Goal: Register for event/course

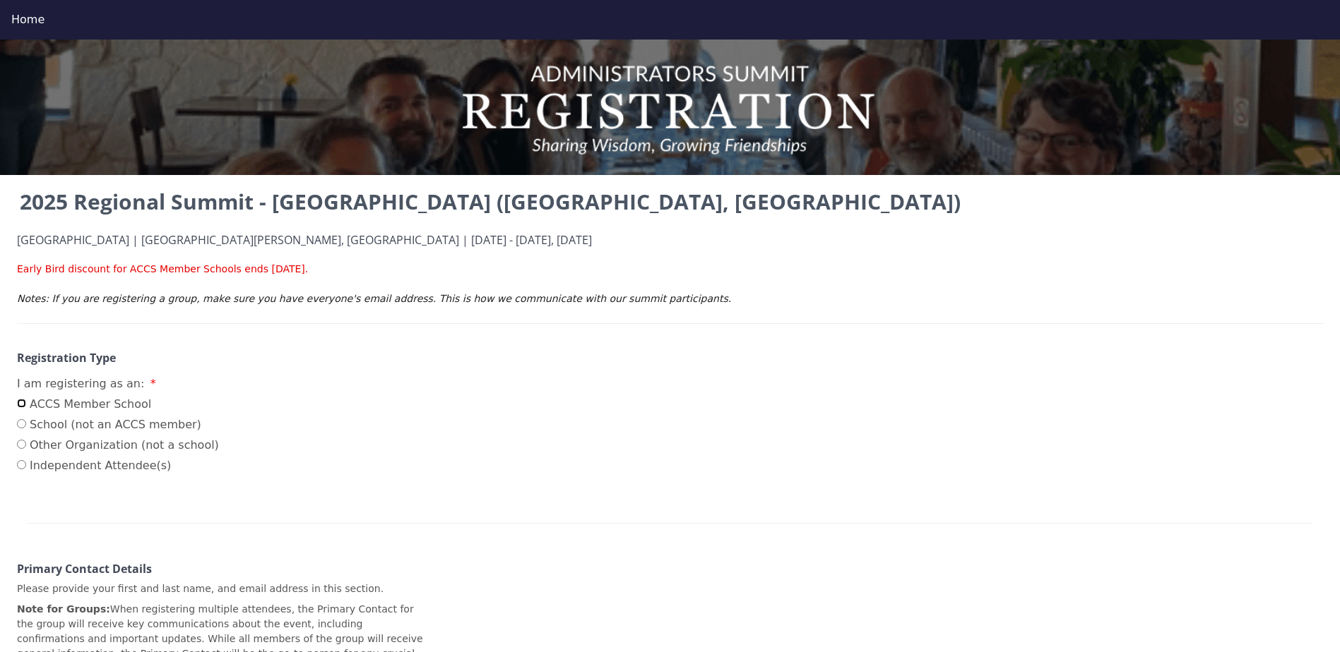
click at [20, 405] on input "ACCS Member School" at bounding box center [21, 403] width 9 height 9
radio input "true"
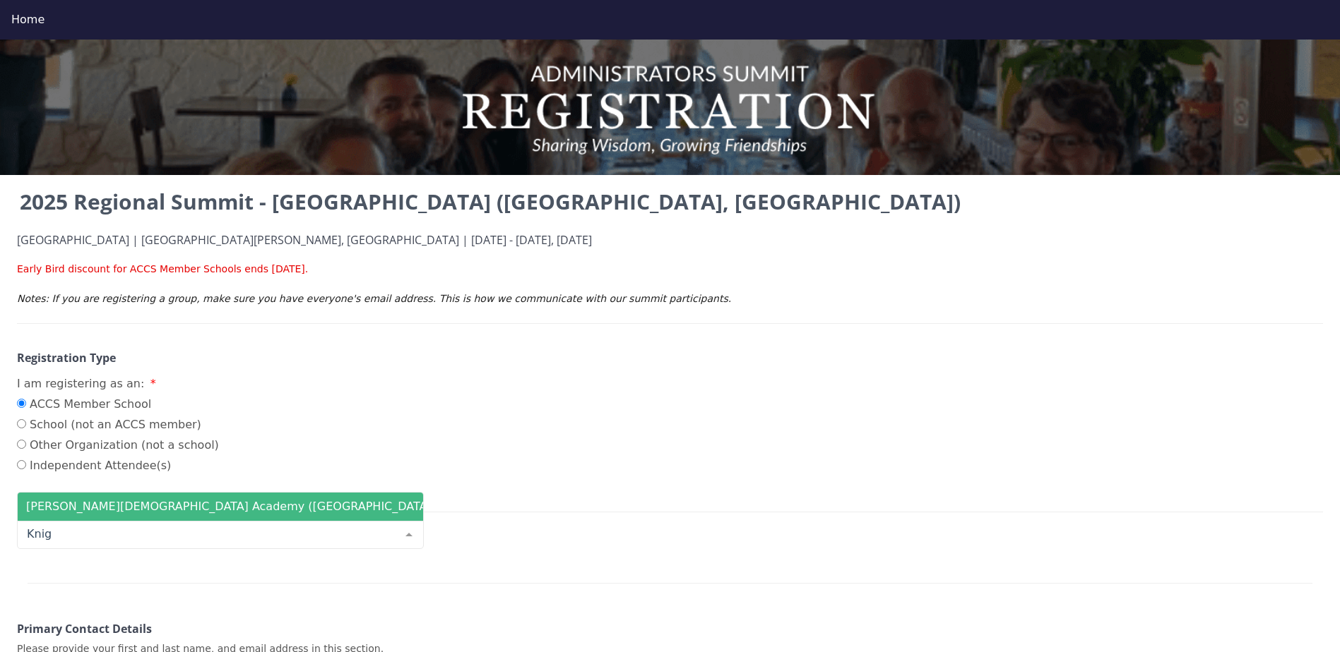
type input "Knigh"
click at [147, 508] on span "[PERSON_NAME][DEMOGRAPHIC_DATA] Academy ([GEOGRAPHIC_DATA])" at bounding box center [231, 506] width 410 height 13
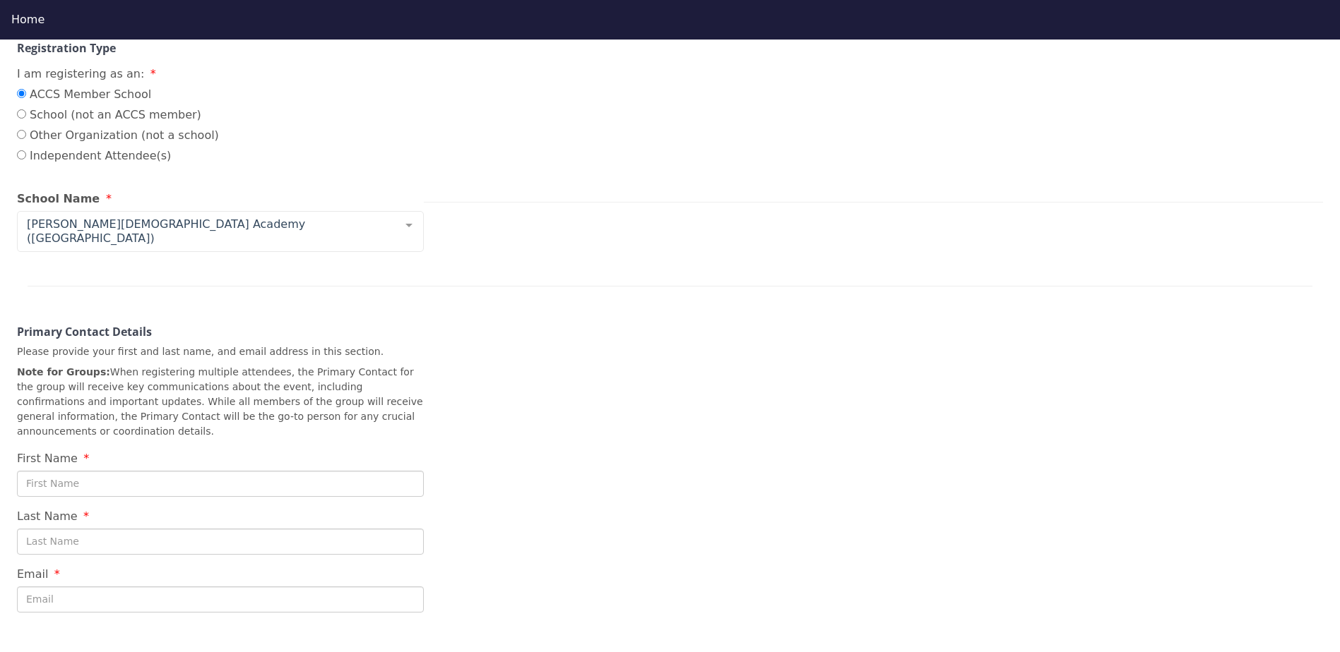
scroll to position [353, 0]
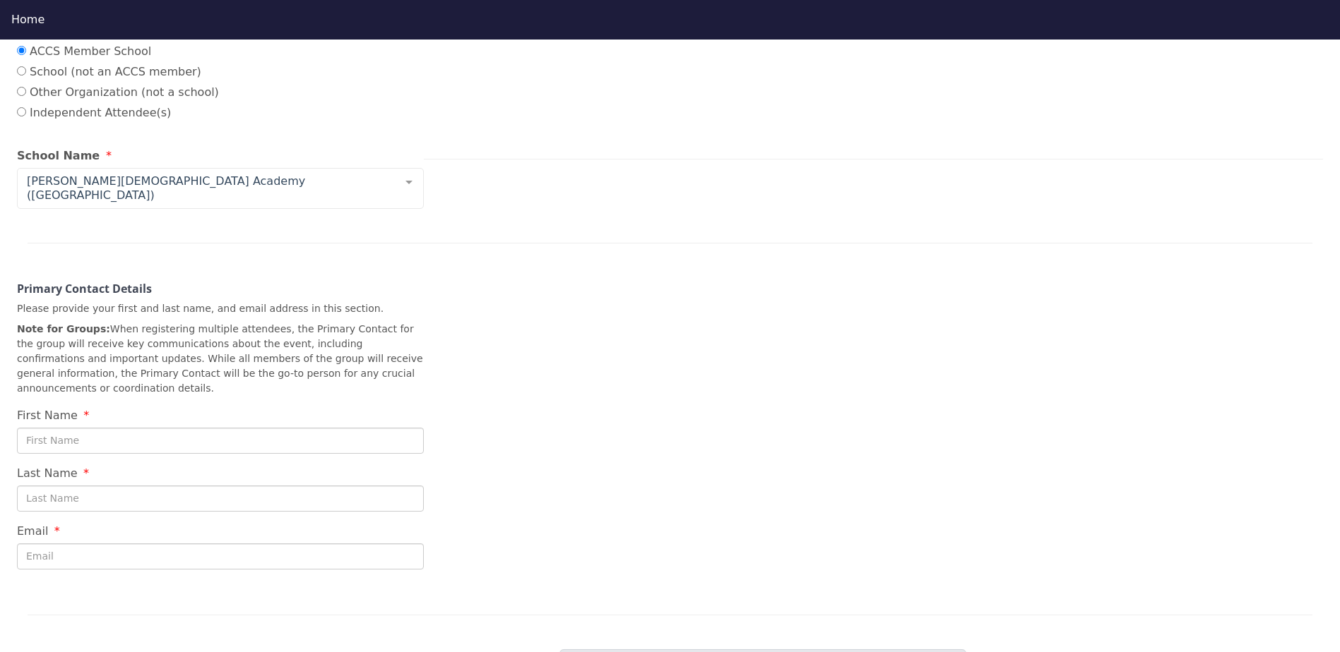
click at [63, 428] on input "First Name" at bounding box center [220, 441] width 407 height 26
type input "[PERSON_NAME]"
type input "[EMAIL_ADDRESS][DOMAIN_NAME]"
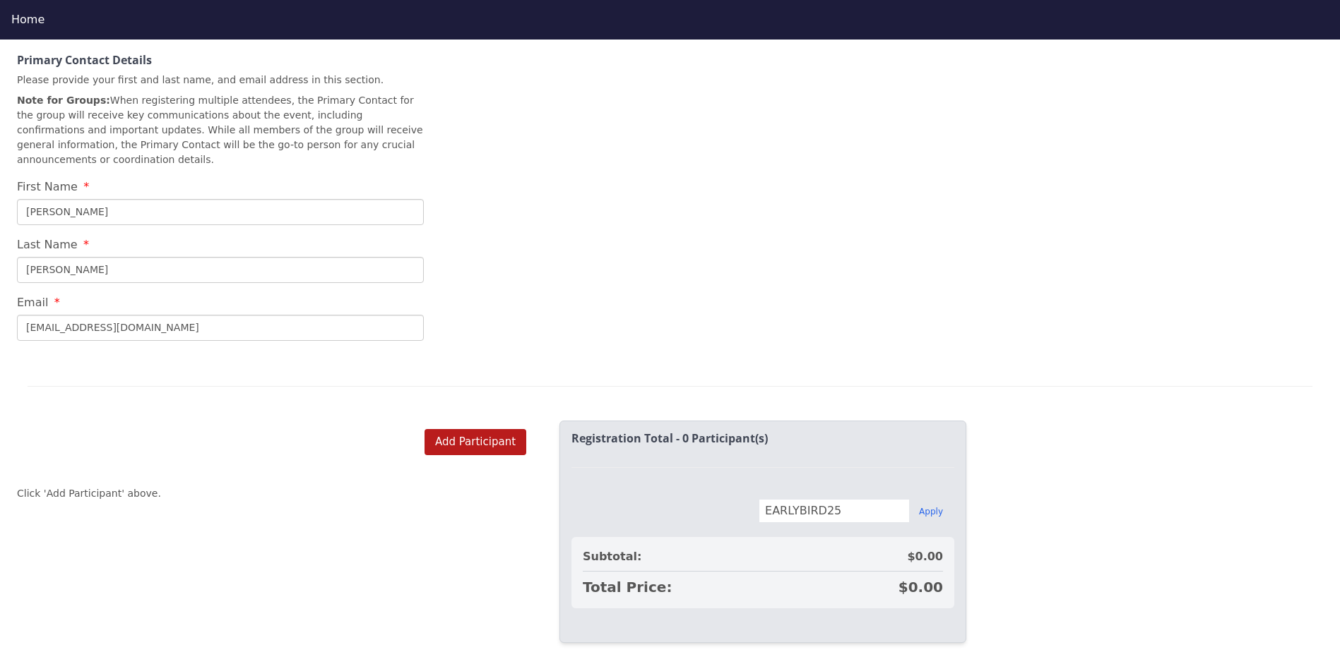
scroll to position [596, 0]
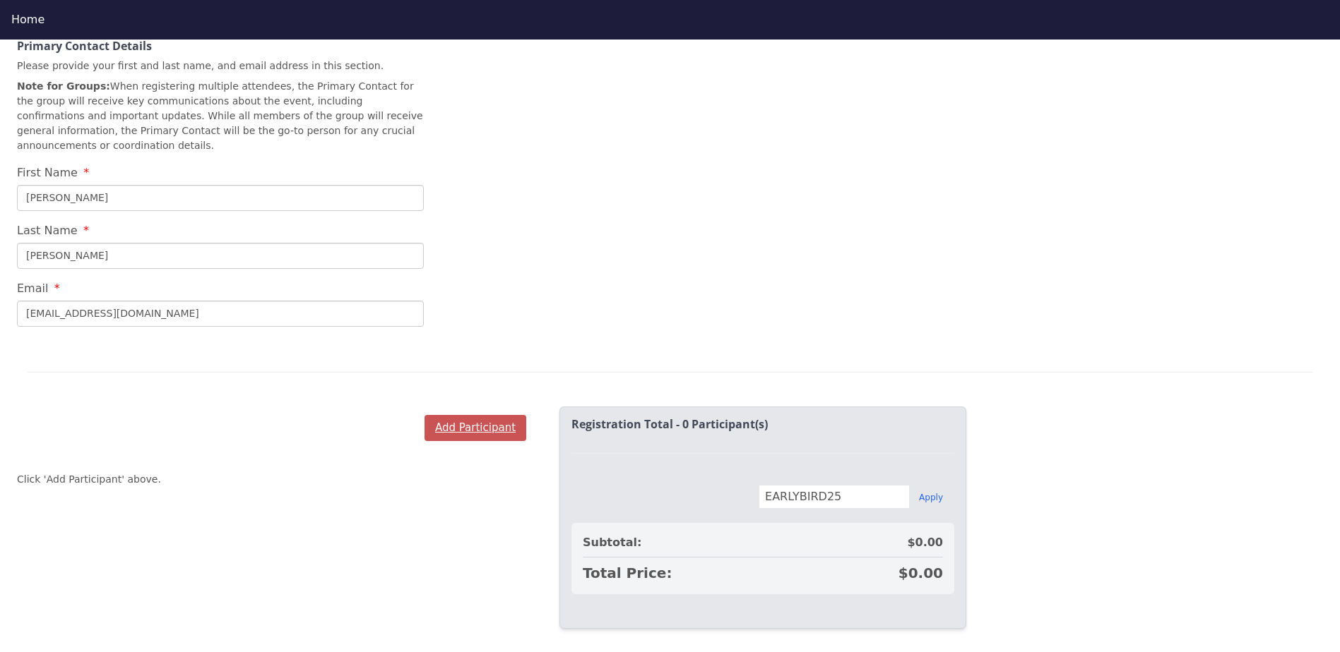
click at [467, 415] on button "Add Participant" at bounding box center [475, 428] width 102 height 26
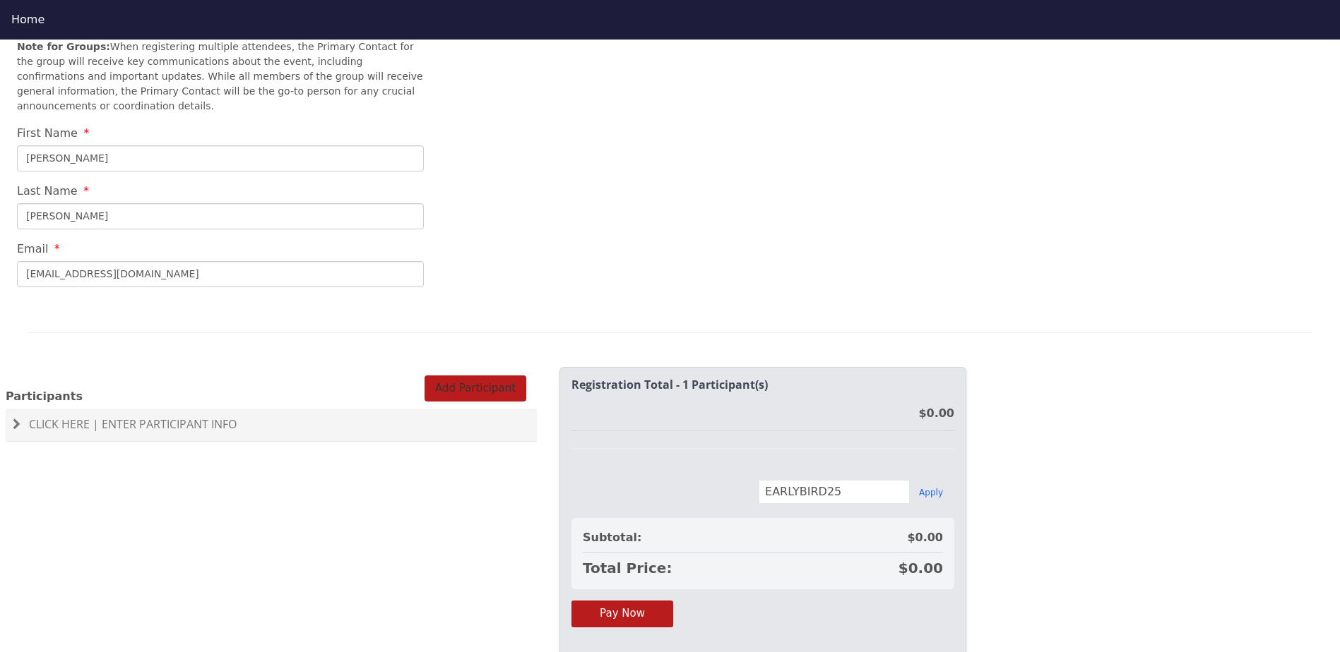
scroll to position [667, 0]
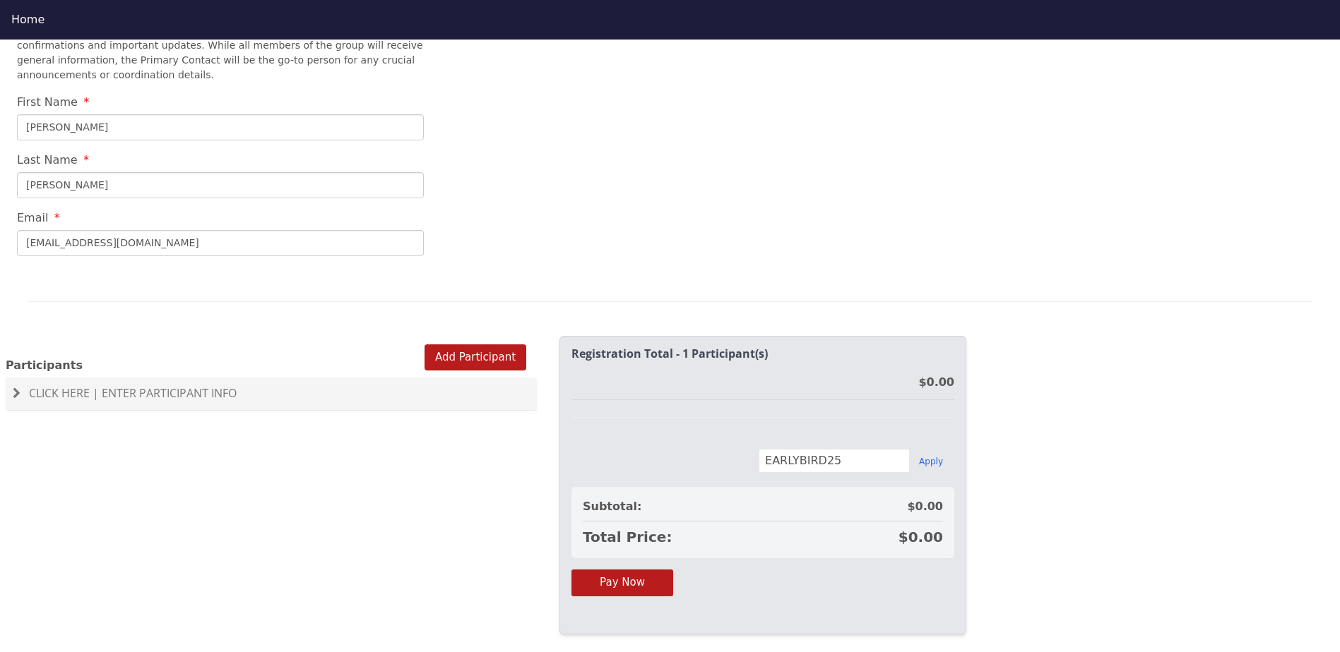
click at [135, 386] on span "Click Here | Enter Participant Info" at bounding box center [133, 394] width 208 height 16
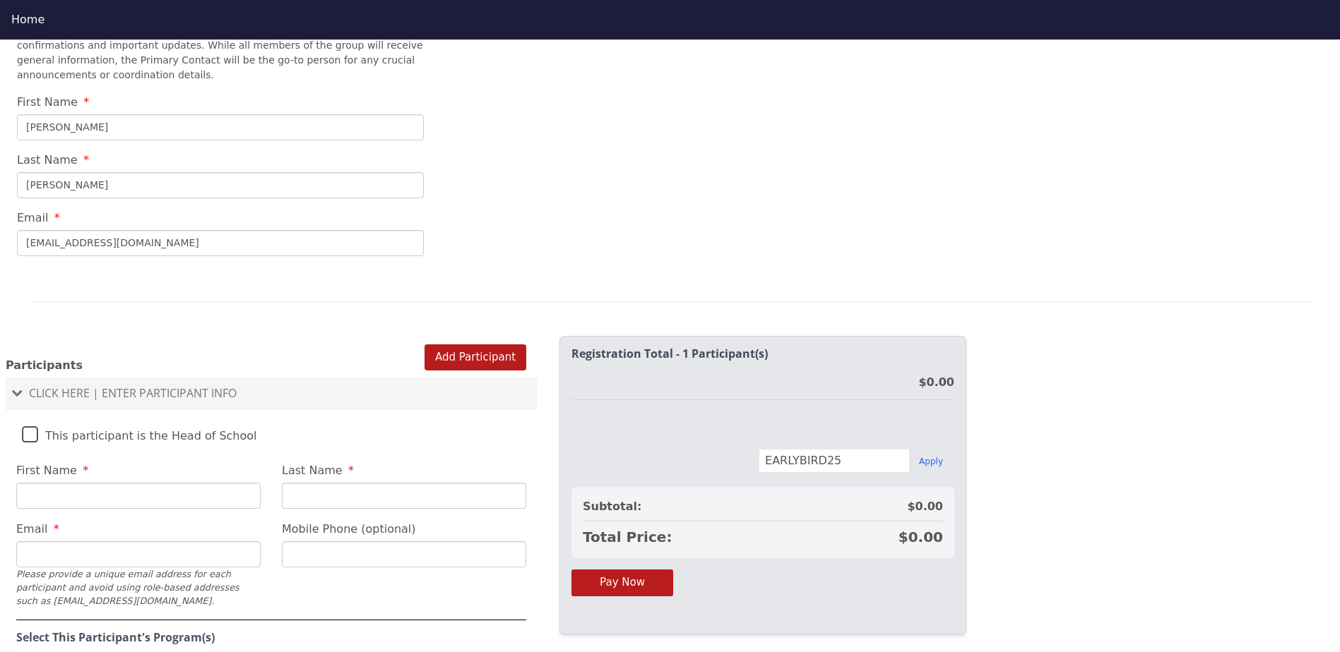
click at [66, 483] on input "First Name" at bounding box center [138, 496] width 244 height 26
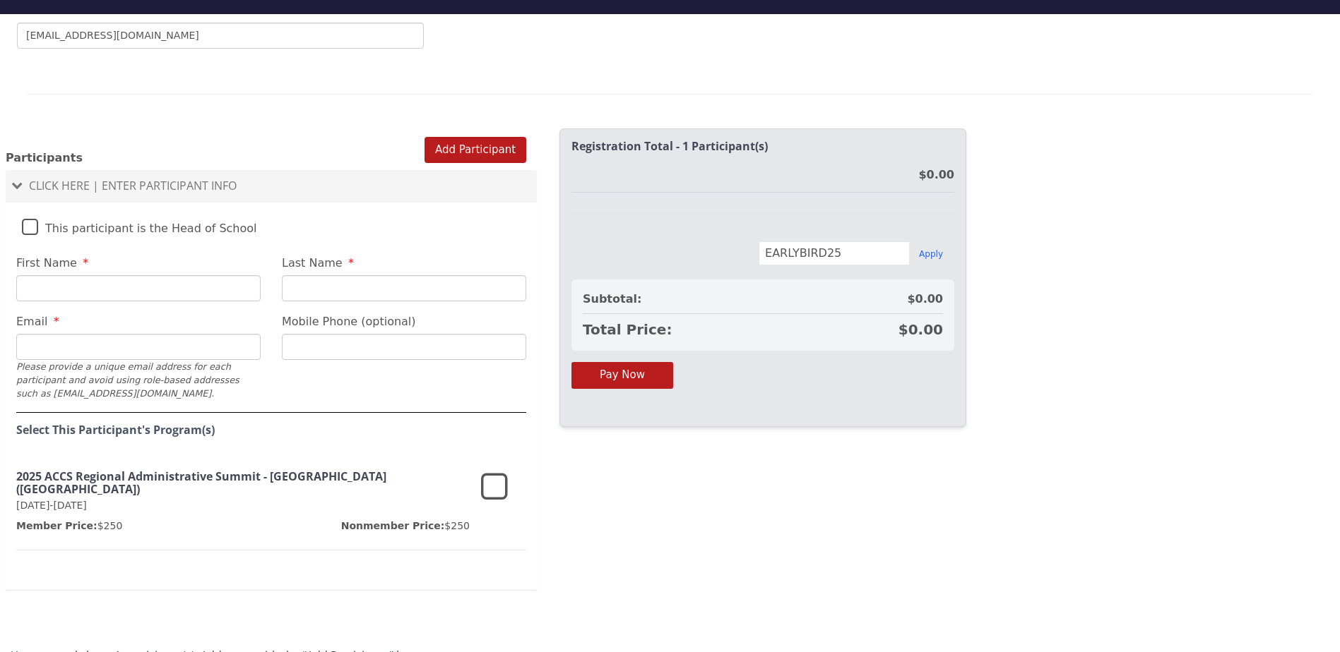
scroll to position [40, 0]
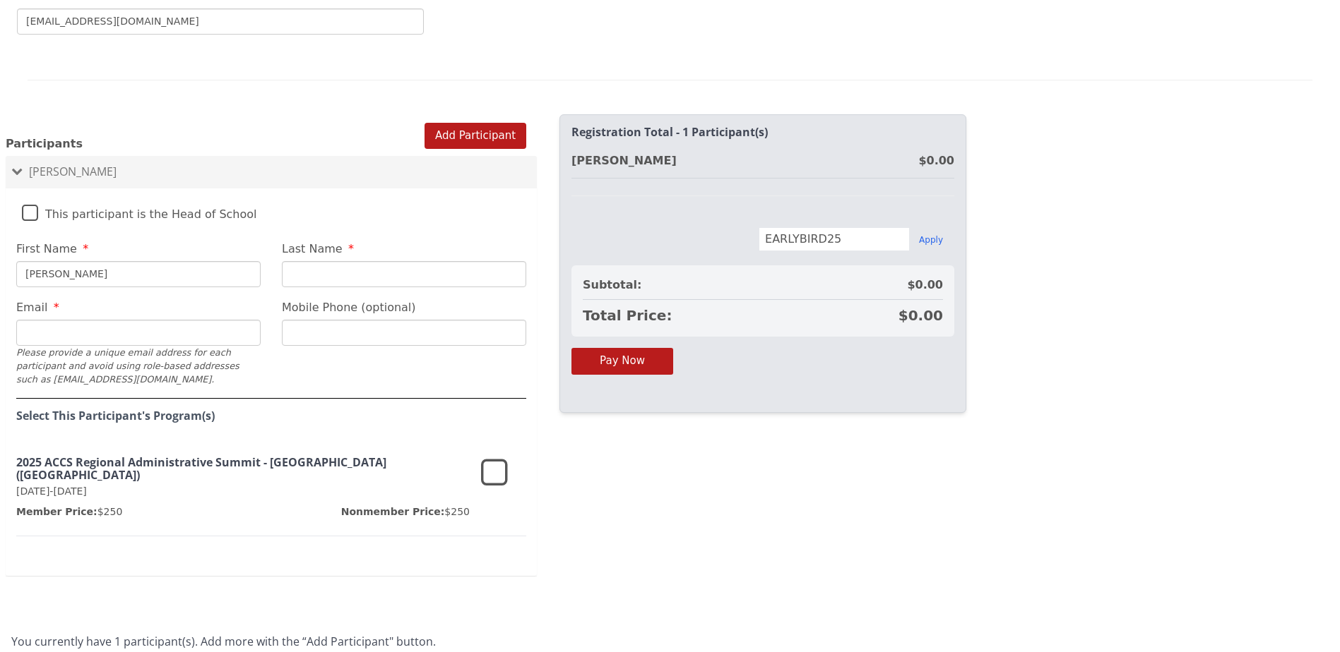
click at [29, 196] on label "This participant is the Head of School" at bounding box center [139, 211] width 235 height 30
click at [0, 0] on input "This participant is the Head of School" at bounding box center [0, 0] width 0 height 0
click at [65, 261] on input "[PERSON_NAME]" at bounding box center [138, 274] width 244 height 26
drag, startPoint x: 65, startPoint y: 250, endPoint x: 6, endPoint y: 250, distance: 58.6
click at [6, 250] on div "First Name [PERSON_NAME]" at bounding box center [139, 264] width 266 height 47
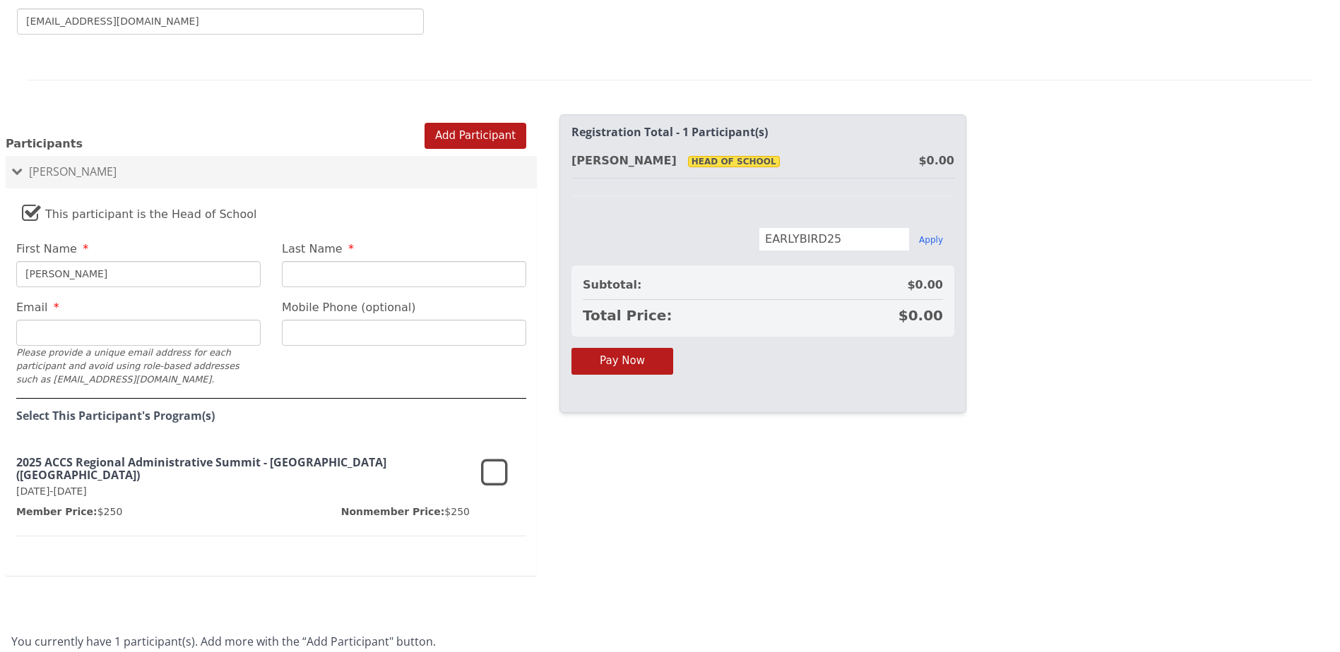
type input "[PERSON_NAME]"
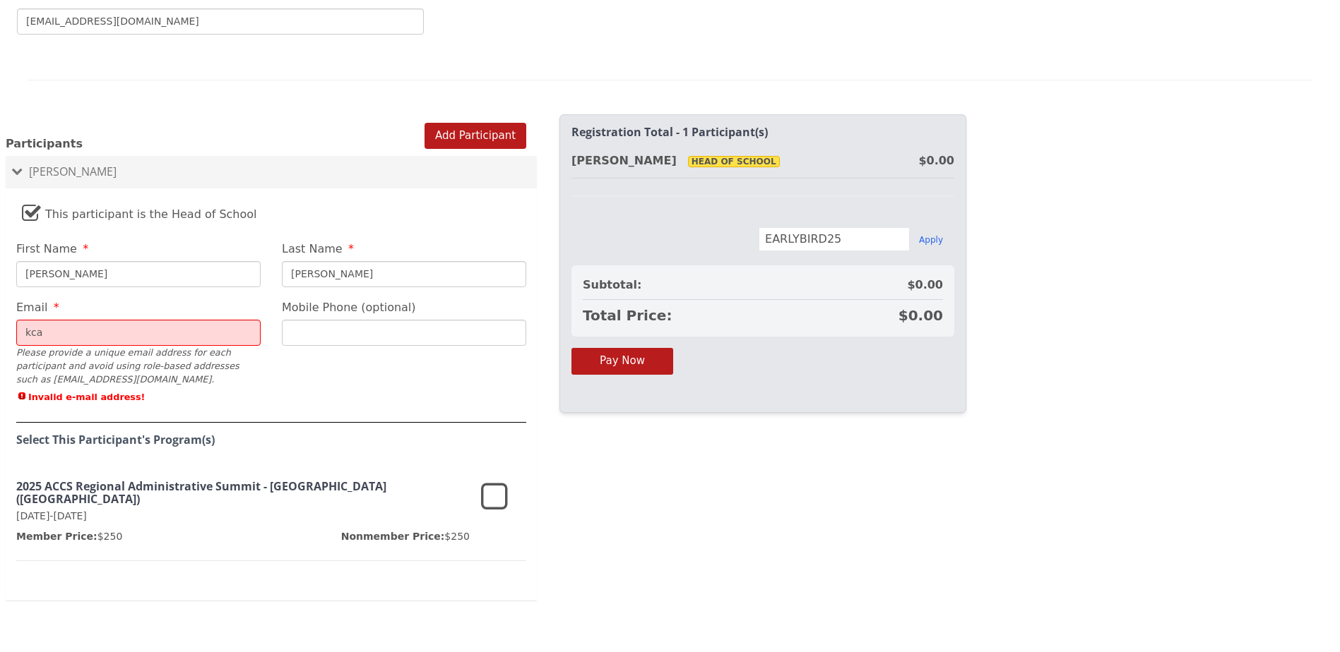
type input "[EMAIL_ADDRESS][DOMAIN_NAME]"
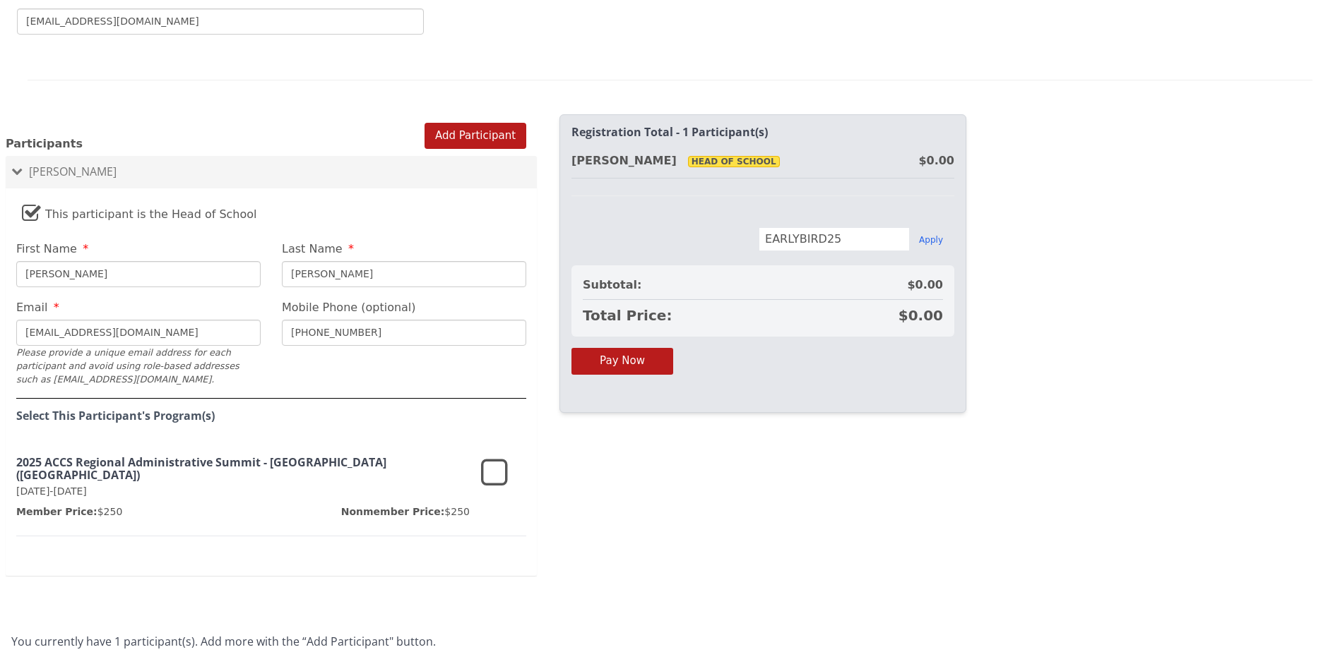
drag, startPoint x: 364, startPoint y: 306, endPoint x: 311, endPoint y: 309, distance: 53.8
click at [311, 320] on input "[PHONE_NUMBER]" at bounding box center [404, 333] width 244 height 26
type input "[PHONE_NUMBER]"
click at [497, 457] on icon at bounding box center [494, 474] width 27 height 34
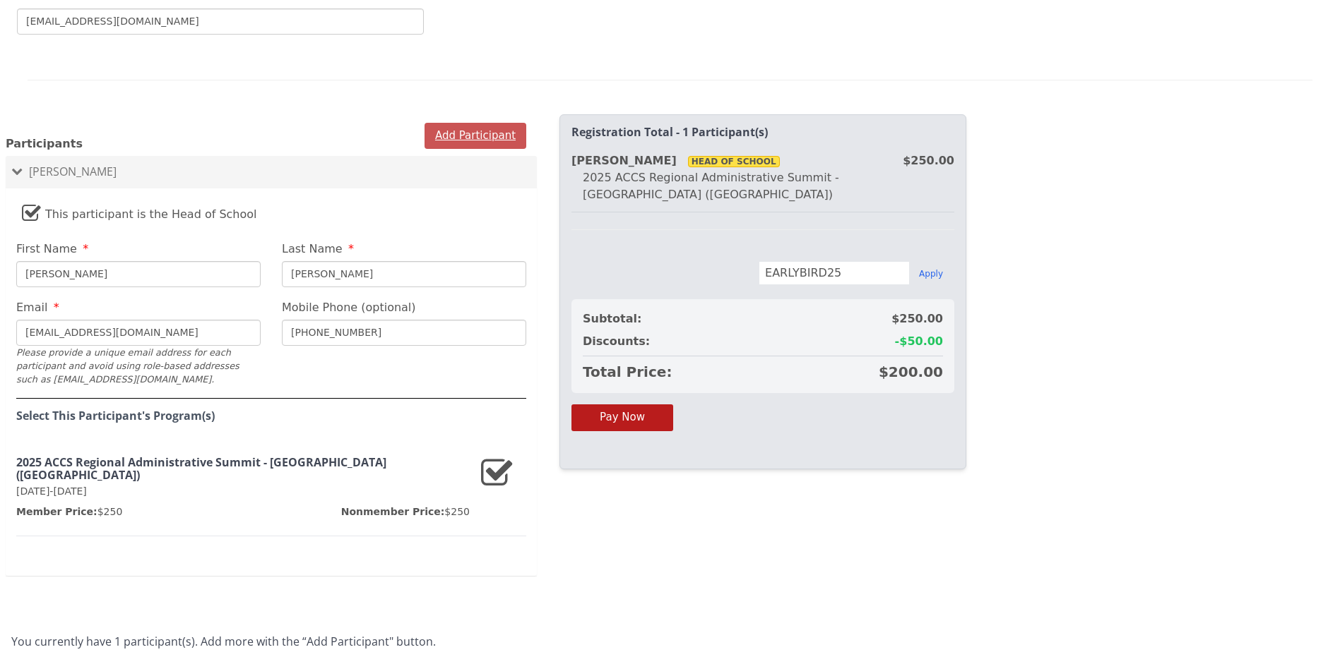
click at [475, 123] on button "Add Participant" at bounding box center [475, 136] width 102 height 26
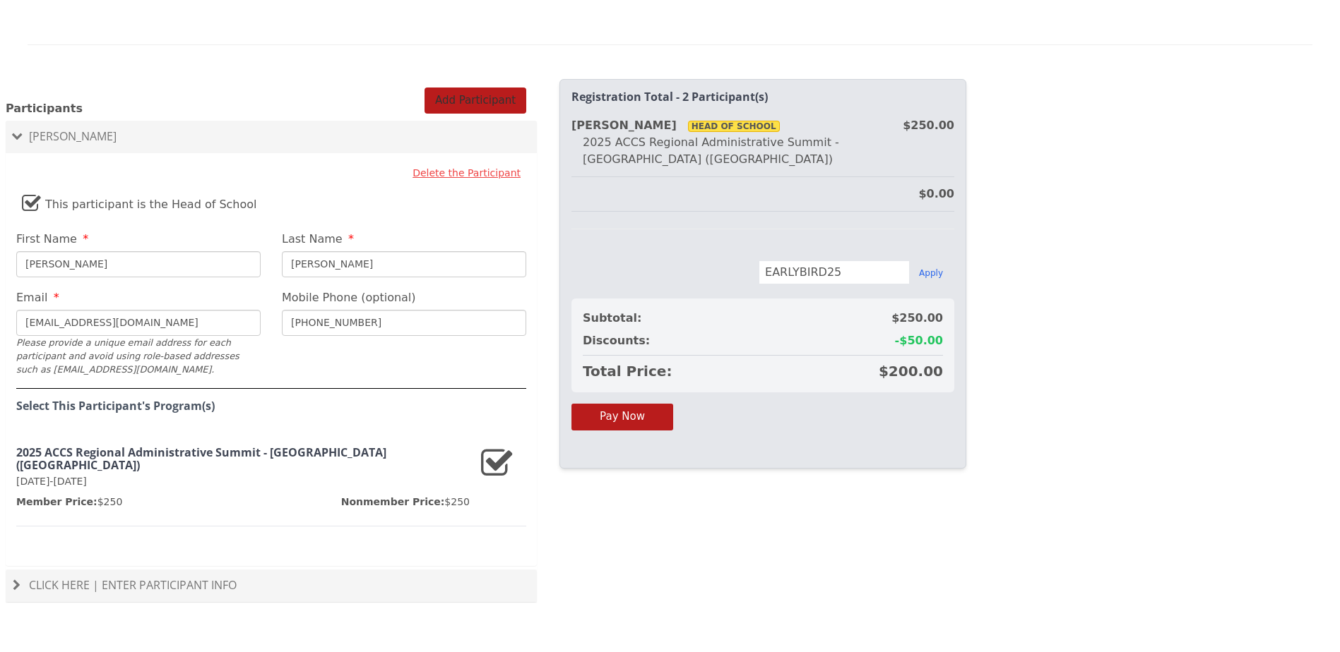
scroll to position [910, 0]
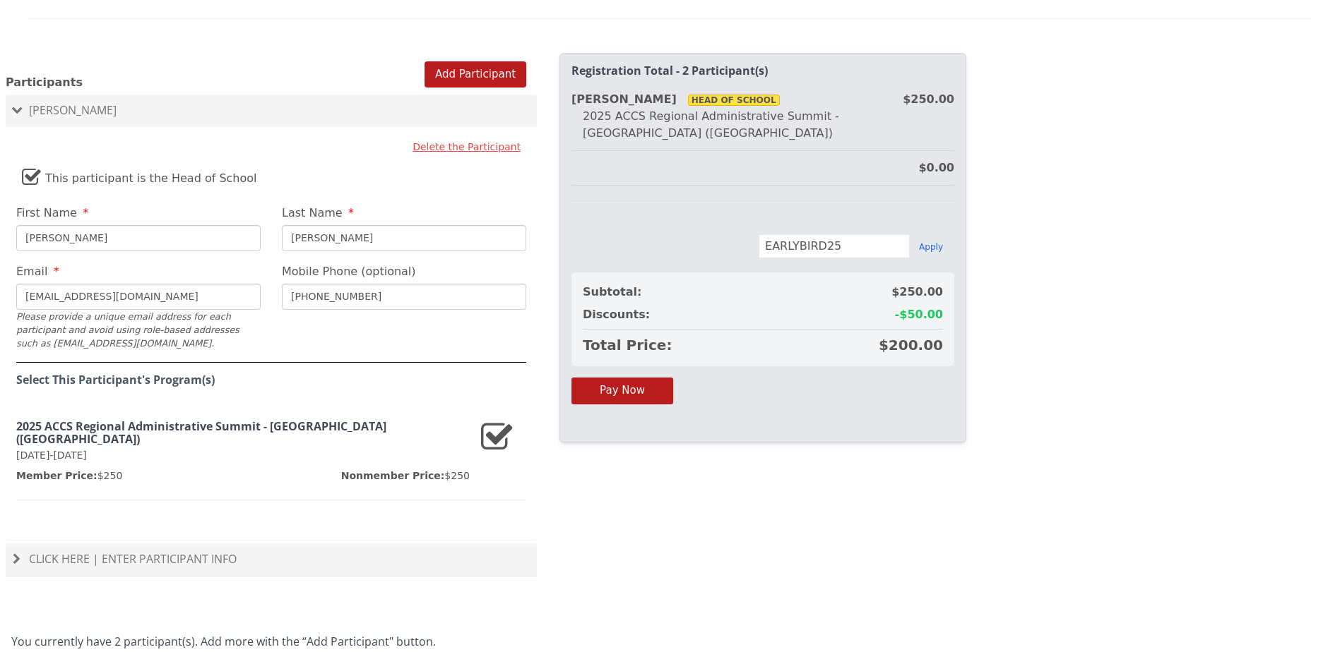
click at [143, 552] on span "Click Here | Enter Participant Info" at bounding box center [133, 560] width 208 height 16
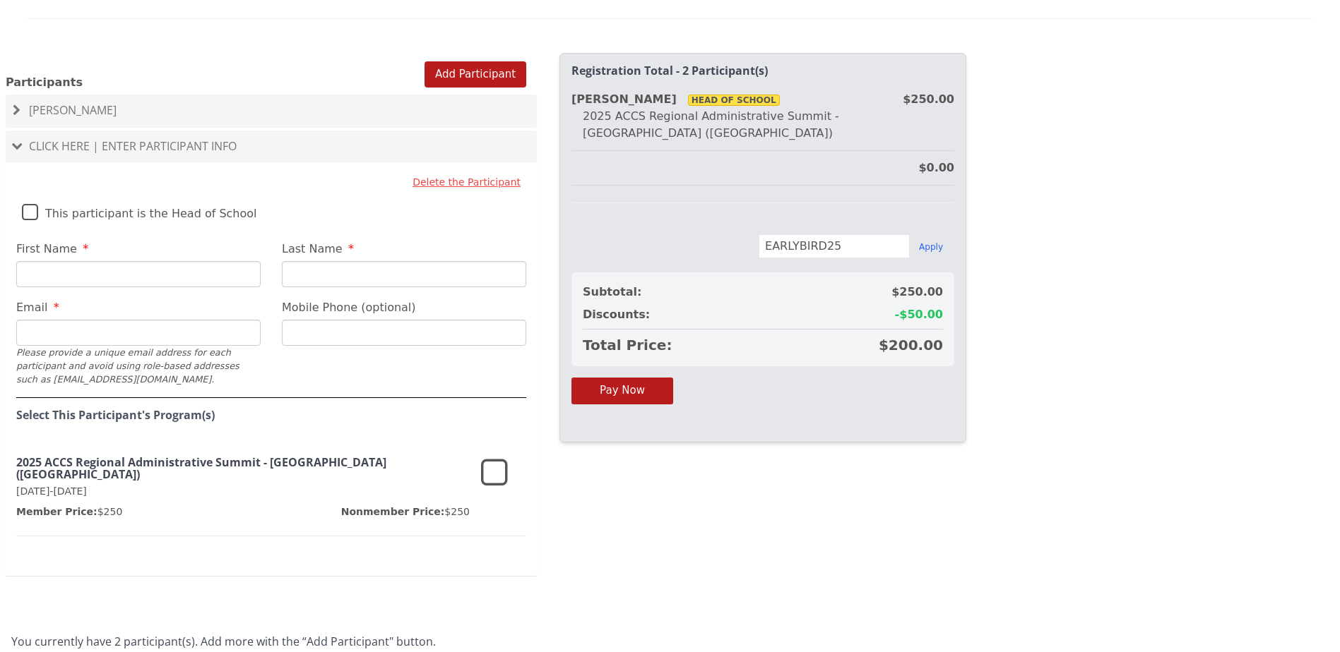
click at [76, 261] on input "First Name" at bounding box center [138, 274] width 244 height 26
type input "[PERSON_NAME]"
type input "[PERSON_NAME][EMAIL_ADDRESS][DOMAIN_NAME]"
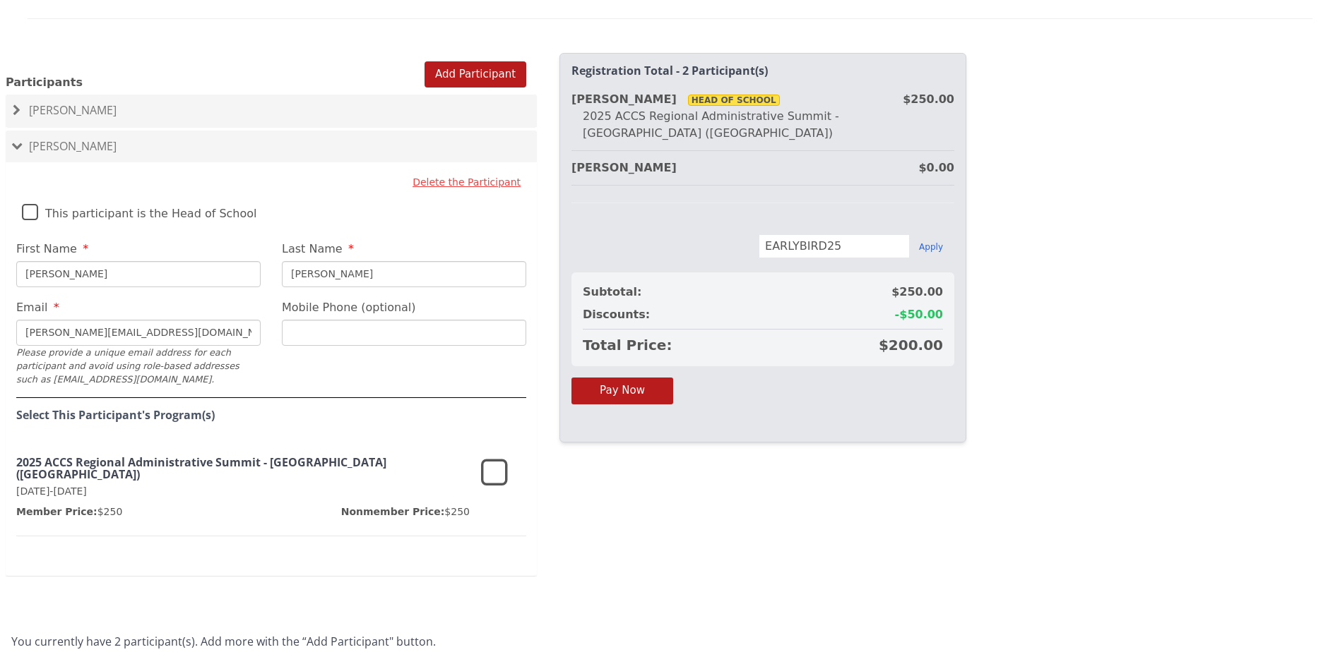
click at [309, 320] on input "Mobile Phone (optional)" at bounding box center [404, 333] width 244 height 26
type input "[PHONE_NUMBER]"
click at [491, 457] on icon at bounding box center [494, 474] width 27 height 34
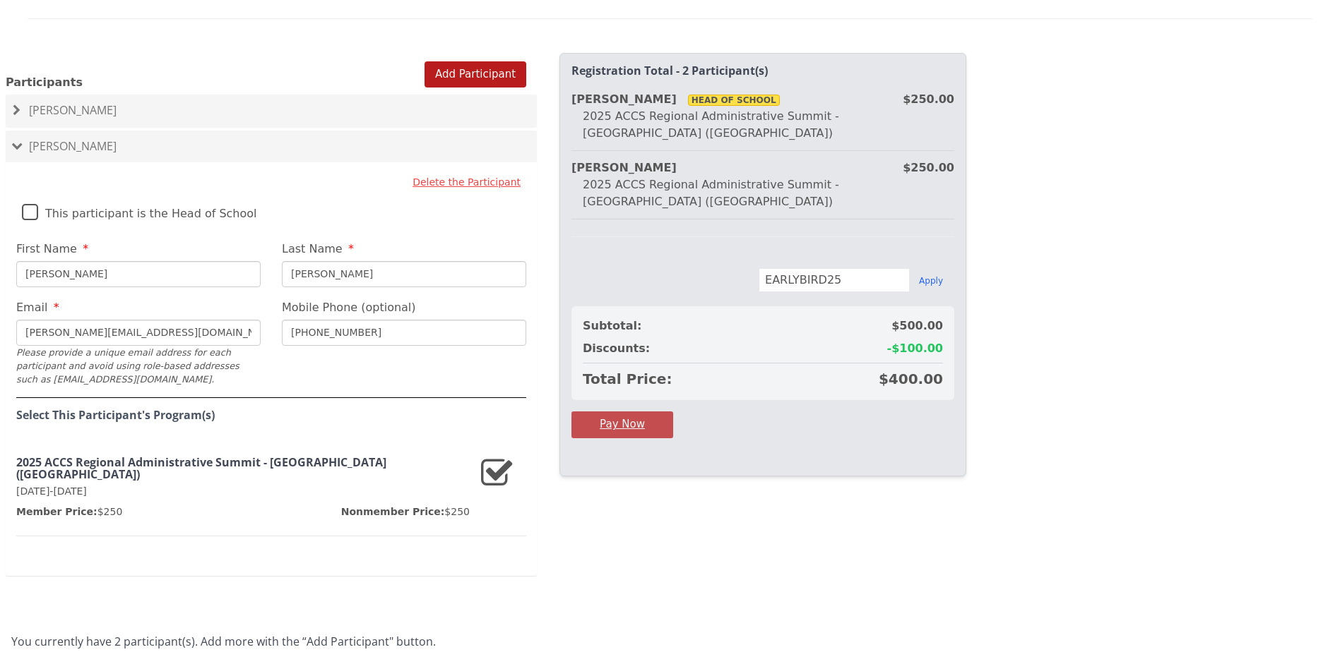
click at [625, 412] on button "Pay Now" at bounding box center [622, 425] width 102 height 26
